Goal: Information Seeking & Learning: Learn about a topic

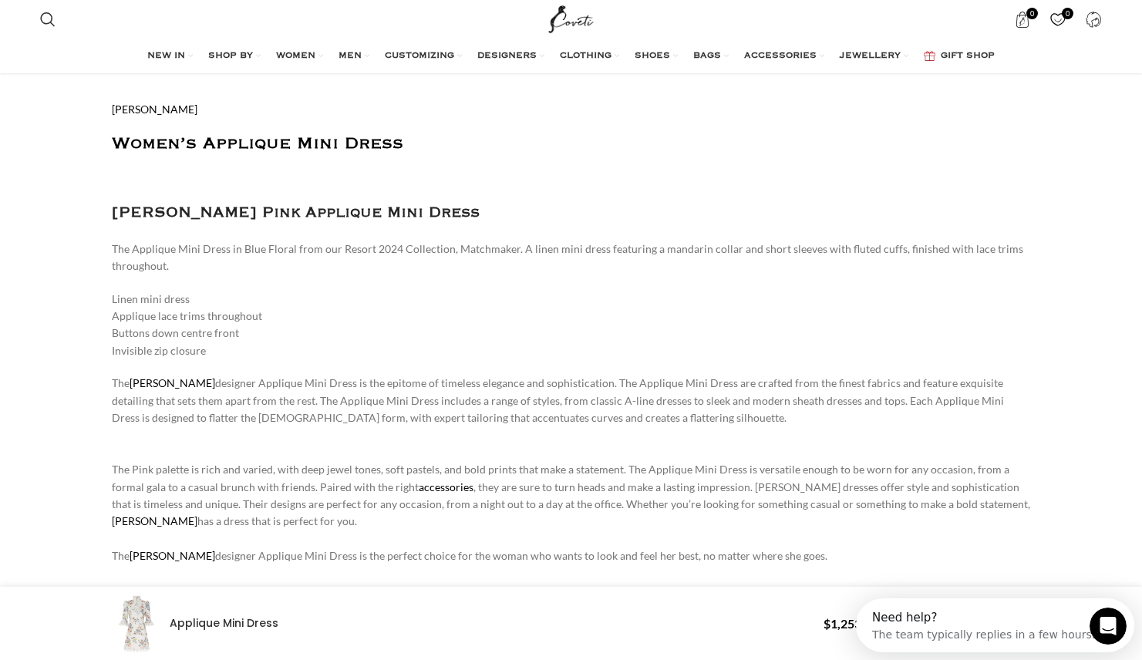
scroll to position [0, 162]
click at [341, 377] on div "The [PERSON_NAME] designer Applique Mini Dress is the epitome of timeless elega…" at bounding box center [571, 401] width 919 height 52
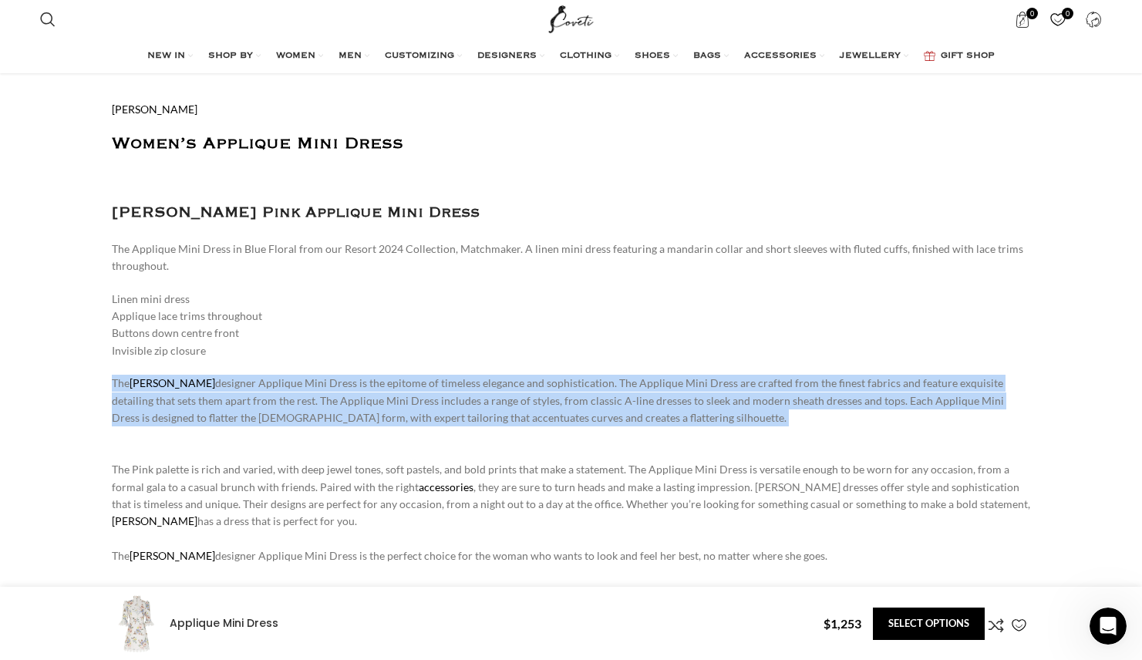
click at [341, 377] on div "The [PERSON_NAME] designer Applique Mini Dress is the epitome of timeless elega…" at bounding box center [571, 401] width 919 height 52
copy div "The [PERSON_NAME] designer Applique Mini Dress is the epitome of timeless elega…"
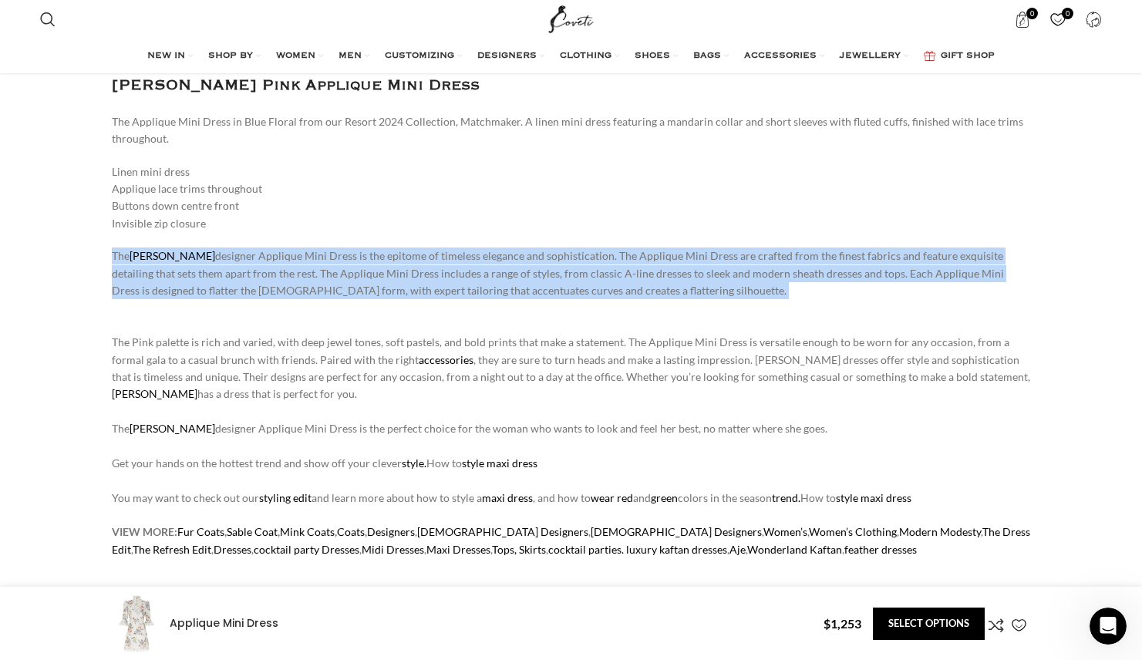
scroll to position [0, 486]
